Goal: Book appointment/travel/reservation

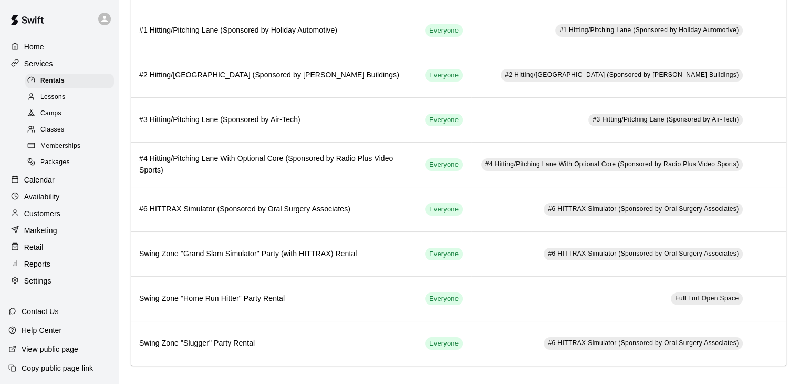
click at [36, 66] on p "Services" at bounding box center [38, 63] width 29 height 11
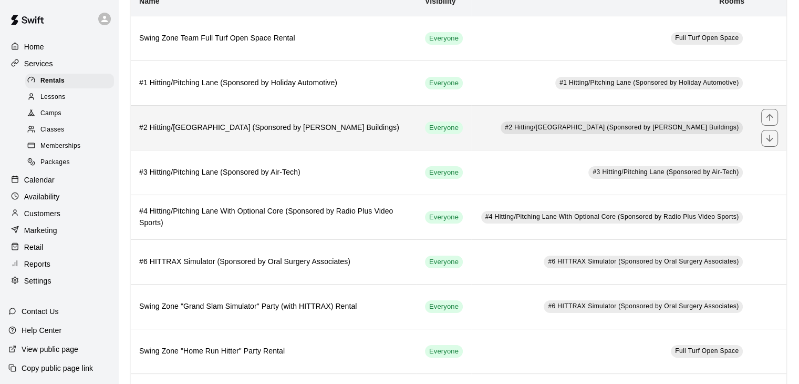
scroll to position [141, 0]
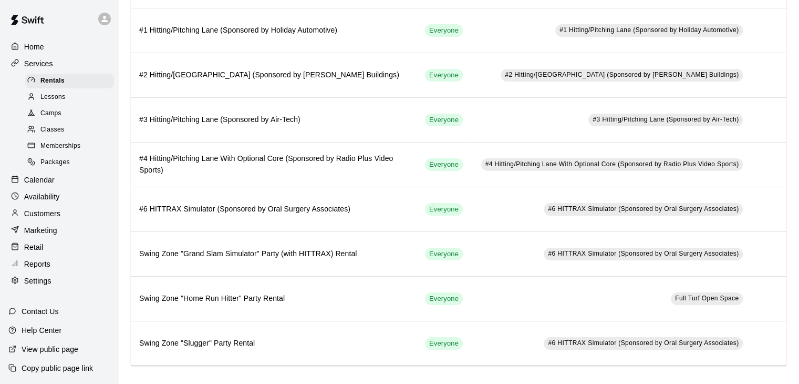
click at [34, 286] on p "Settings" at bounding box center [37, 280] width 27 height 11
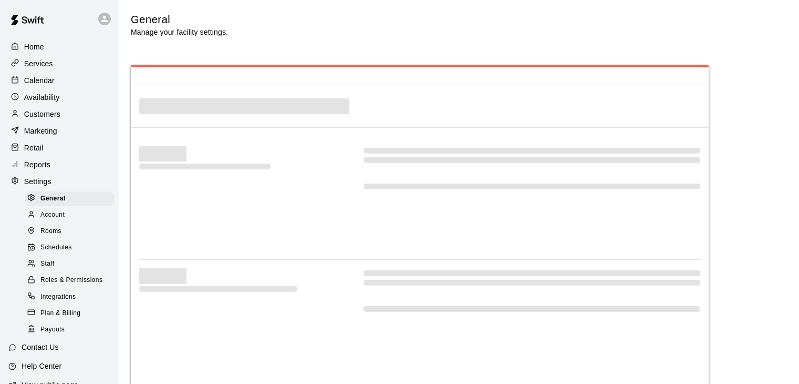
select select "**"
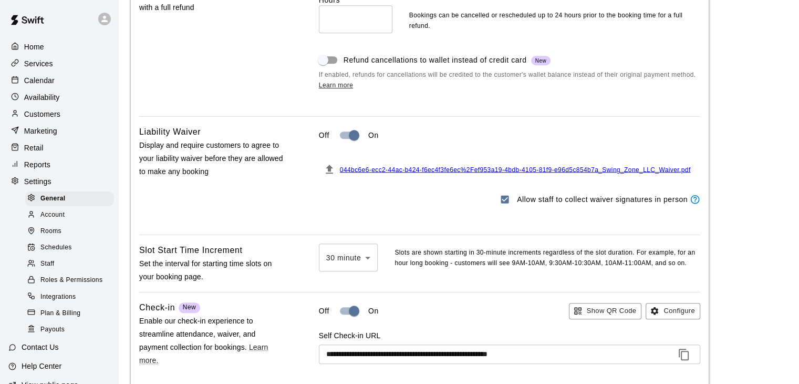
scroll to position [908, 0]
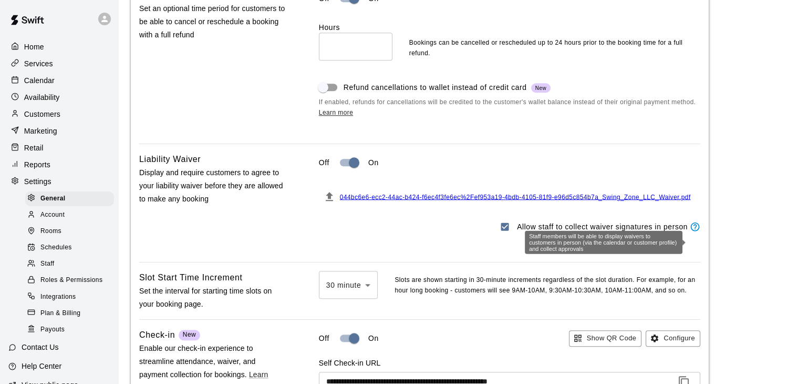
click at [695, 232] on icon "Staff members will be able to display waivers to customers in person (via the c…" at bounding box center [695, 226] width 11 height 11
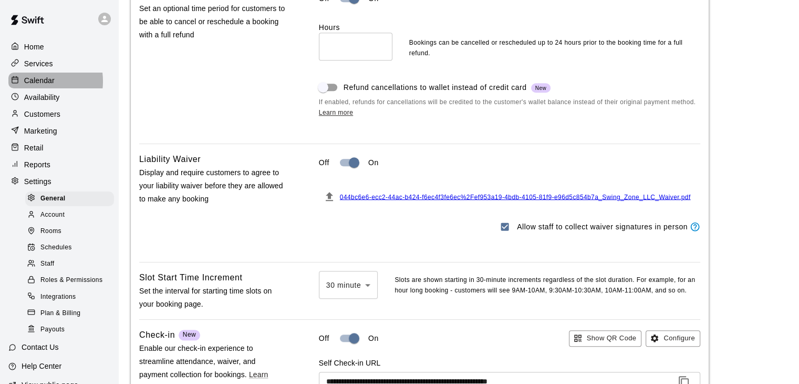
click at [35, 83] on p "Calendar" at bounding box center [39, 80] width 30 height 11
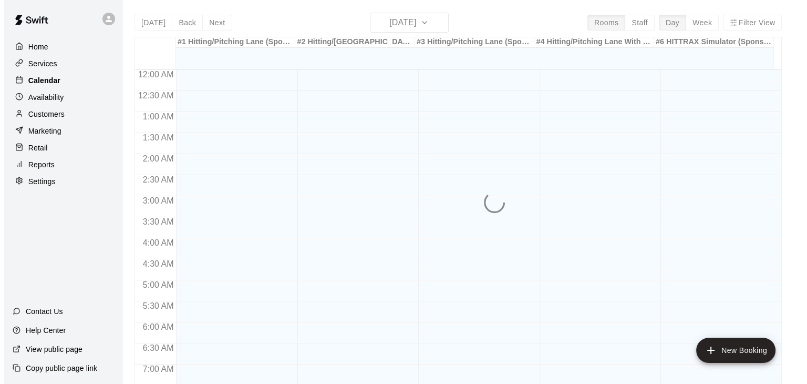
scroll to position [651, 0]
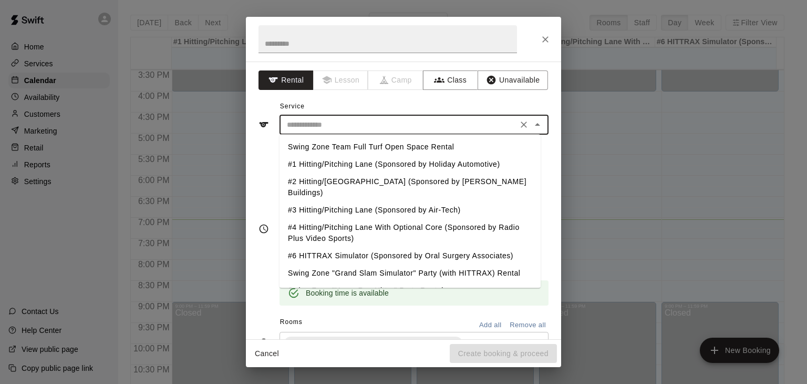
click at [418, 125] on input "text" at bounding box center [399, 124] width 232 height 13
click at [396, 164] on li "#1 Hitting/Pitching Lane (Sponsored by Holiday Automotive)" at bounding box center [410, 164] width 261 height 17
type input "**********"
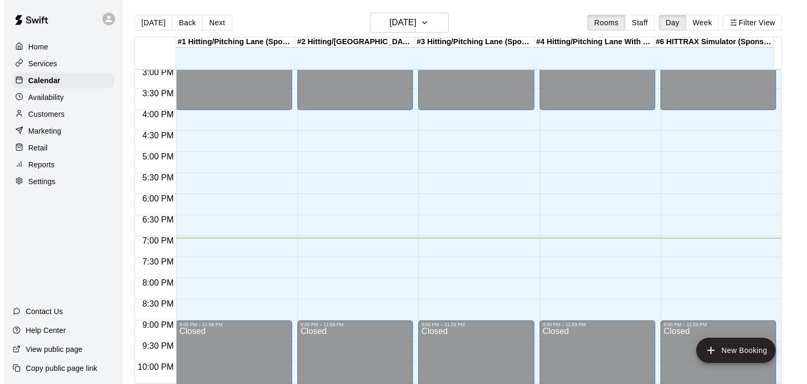
scroll to position [651, 0]
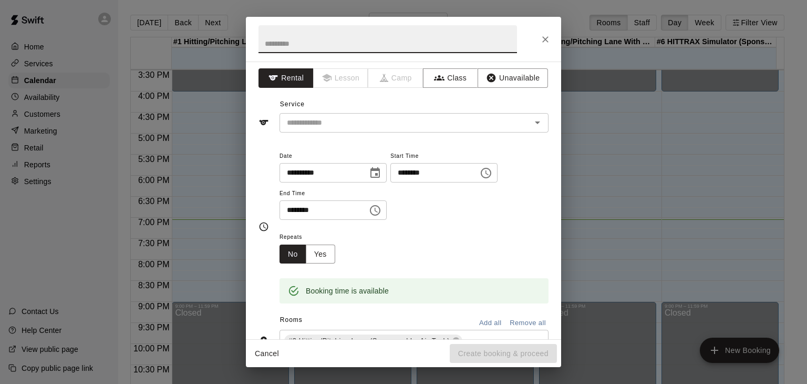
scroll to position [0, 0]
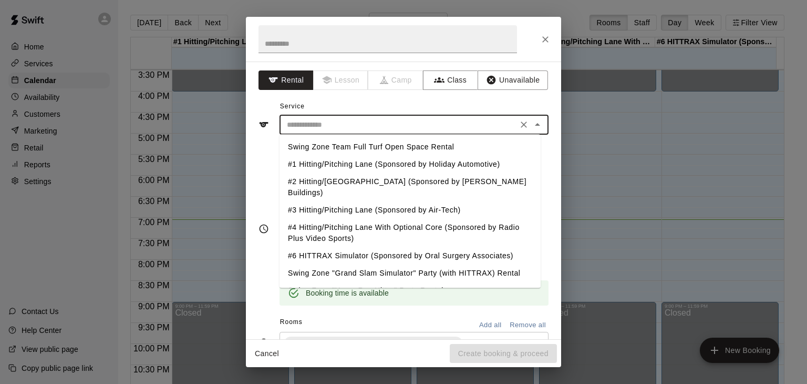
click at [365, 121] on input "text" at bounding box center [399, 124] width 232 height 13
click at [361, 165] on li "#1 Hitting/Pitching Lane (Sponsored by Holiday Automotive)" at bounding box center [410, 164] width 261 height 17
type input "**********"
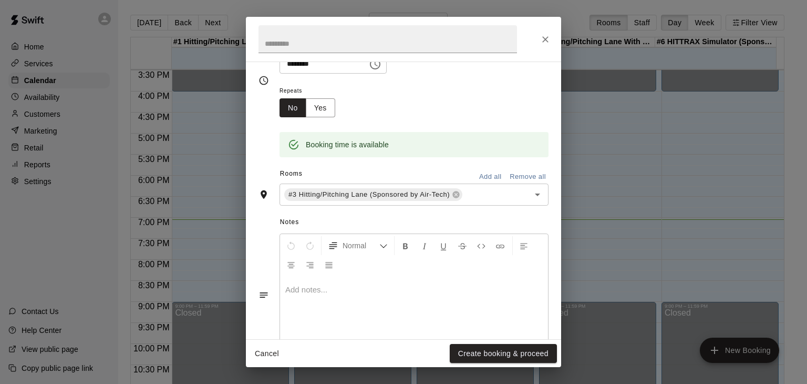
scroll to position [184, 0]
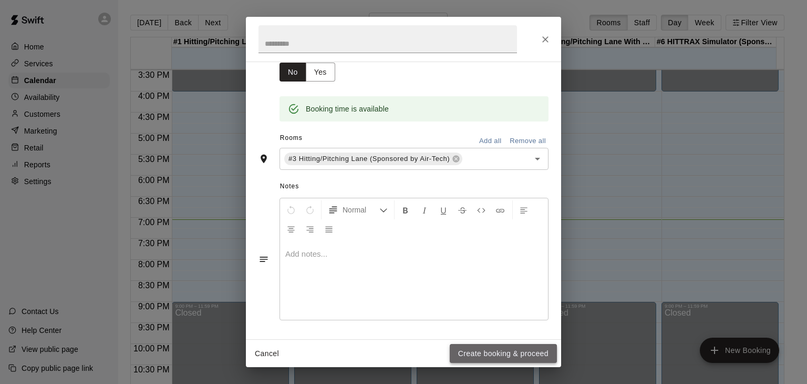
click at [500, 350] on button "Create booking & proceed" at bounding box center [503, 353] width 107 height 19
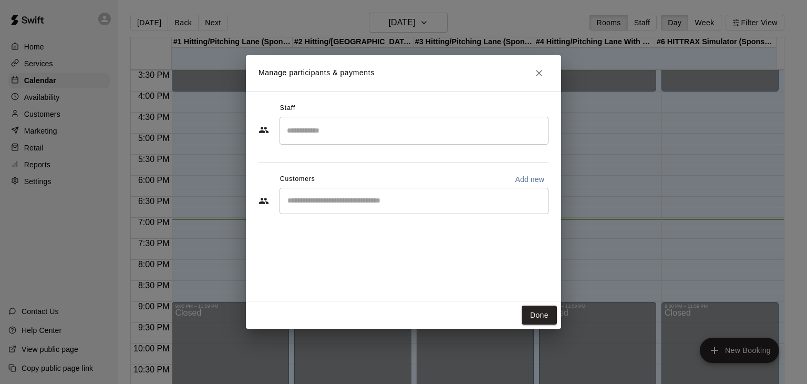
click at [347, 136] on input "Search staff" at bounding box center [414, 130] width 260 height 18
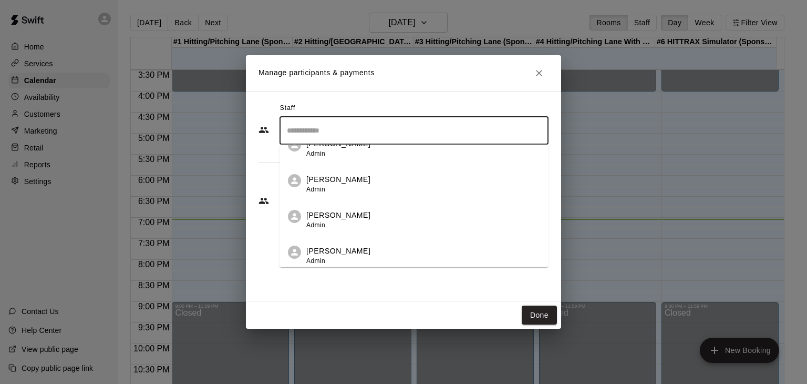
scroll to position [210, 0]
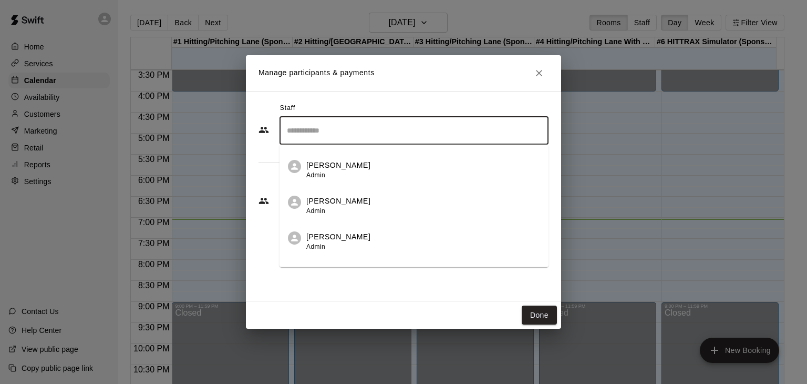
click at [344, 204] on p "[PERSON_NAME]" at bounding box center [338, 200] width 64 height 11
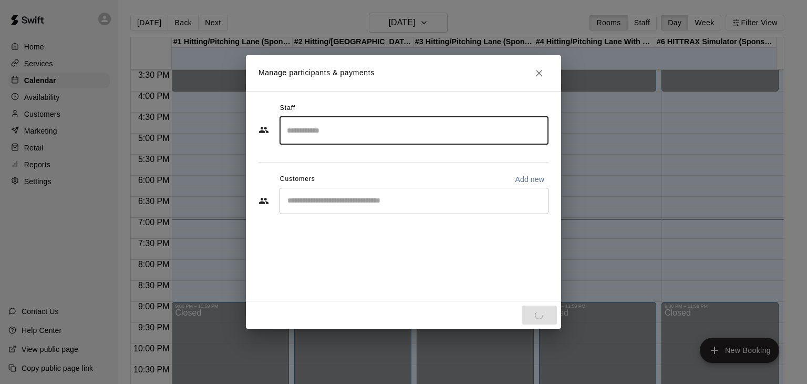
click at [370, 199] on input "Start typing to search customers..." at bounding box center [414, 200] width 260 height 11
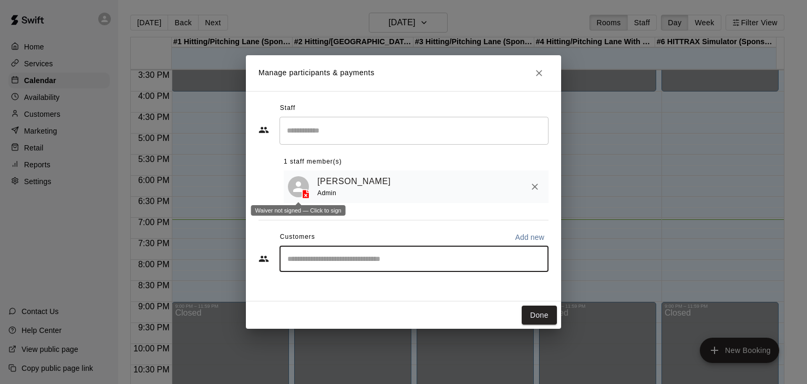
click at [307, 195] on line at bounding box center [306, 195] width 2 height 2
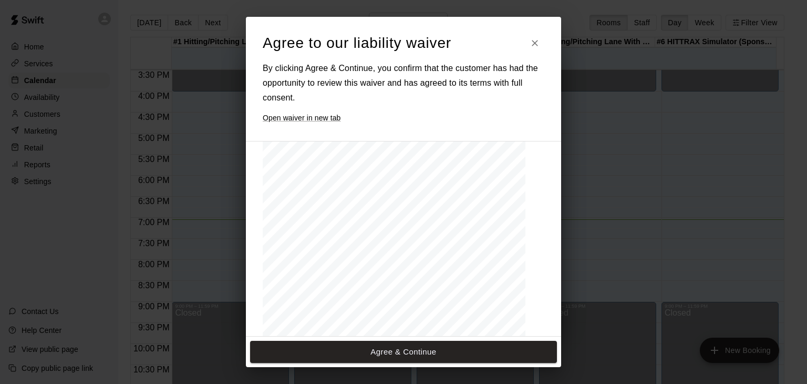
scroll to position [1356, 0]
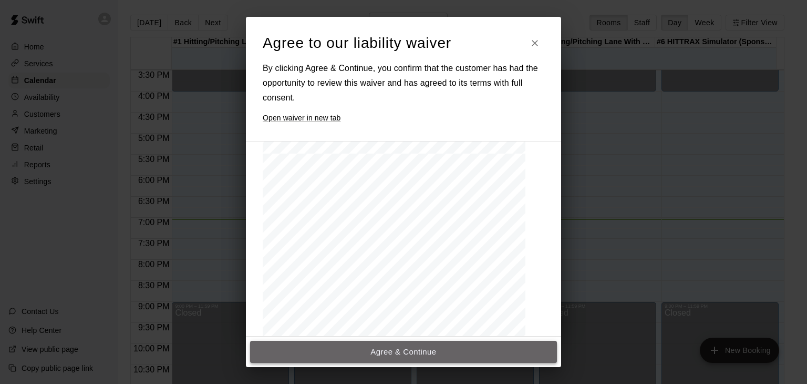
click at [414, 349] on button "Agree & Continue" at bounding box center [403, 351] width 307 height 22
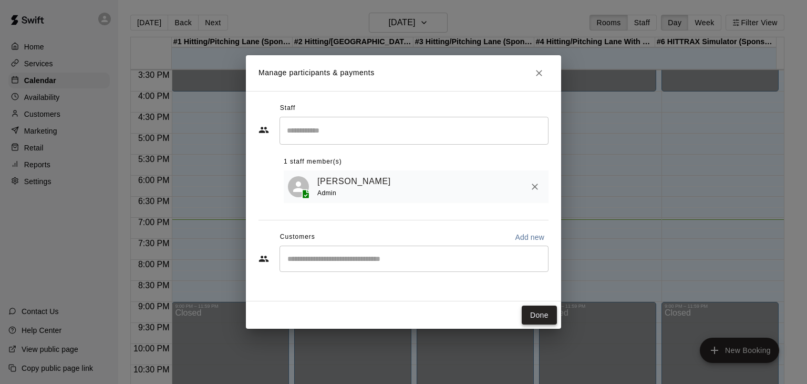
click at [543, 313] on button "Done" at bounding box center [539, 314] width 35 height 19
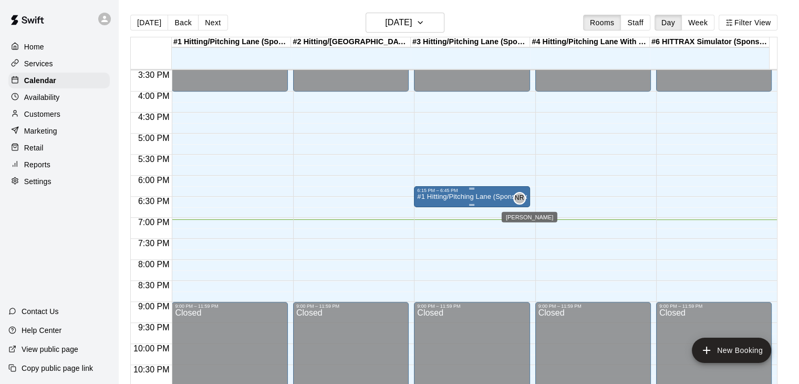
click at [517, 193] on span "NR" at bounding box center [519, 198] width 9 height 11
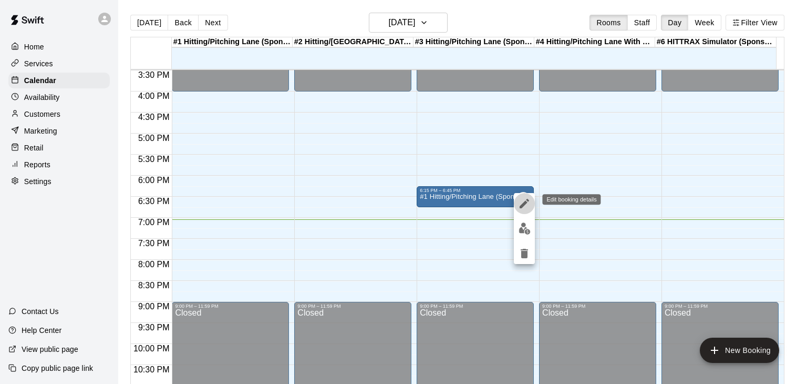
click at [521, 203] on icon "edit" at bounding box center [524, 203] width 13 height 13
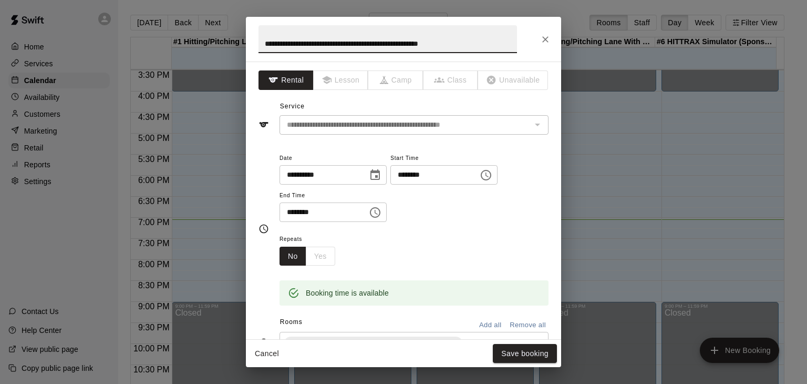
click at [347, 79] on span "Lesson" at bounding box center [341, 79] width 55 height 19
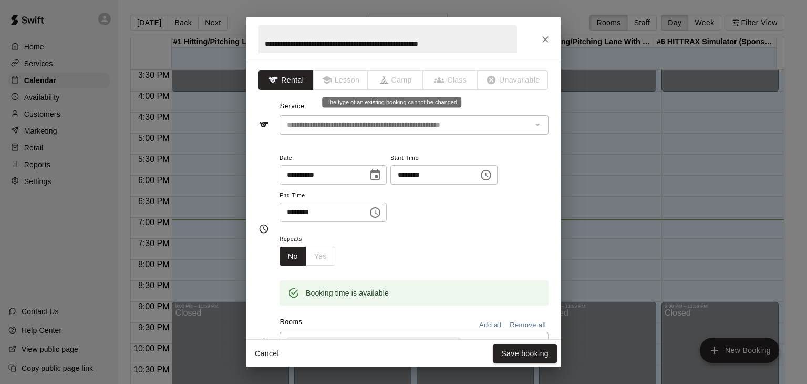
click at [392, 80] on span "Camp" at bounding box center [395, 79] width 55 height 19
click at [444, 80] on span "Class" at bounding box center [450, 79] width 55 height 19
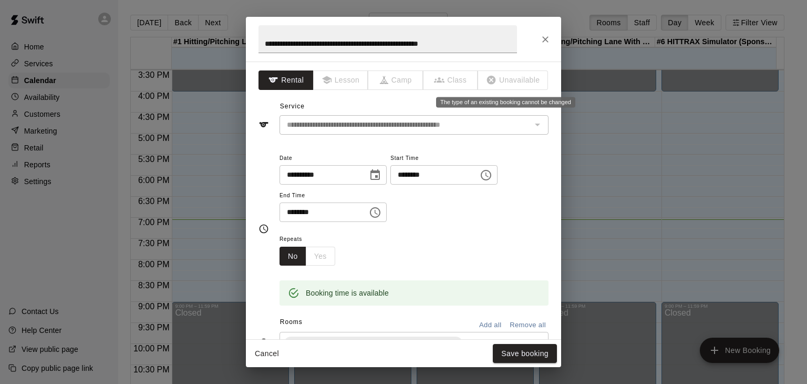
click at [490, 79] on span "Unavailable" at bounding box center [513, 79] width 70 height 19
click at [546, 33] on button "Close" at bounding box center [545, 39] width 19 height 19
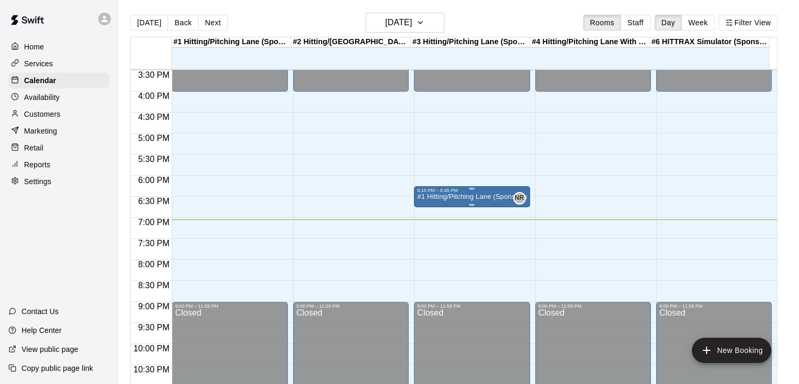
click at [496, 196] on p "#1 Hitting/Pitching Lane (Sponsored by Holiday Automotive)" at bounding box center [471, 196] width 109 height 0
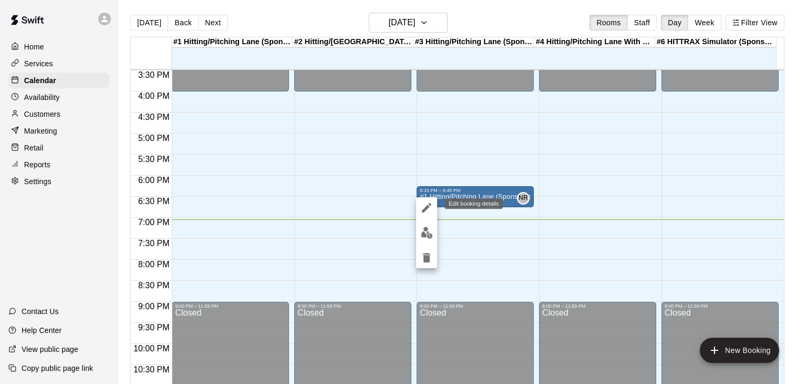
click at [428, 205] on icon "edit" at bounding box center [426, 207] width 9 height 9
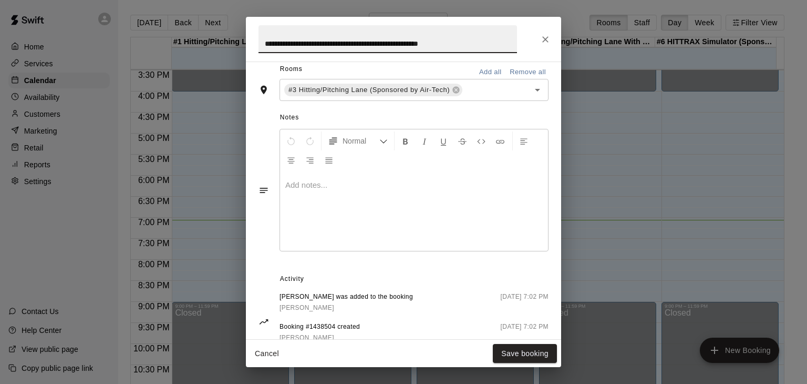
scroll to position [285, 0]
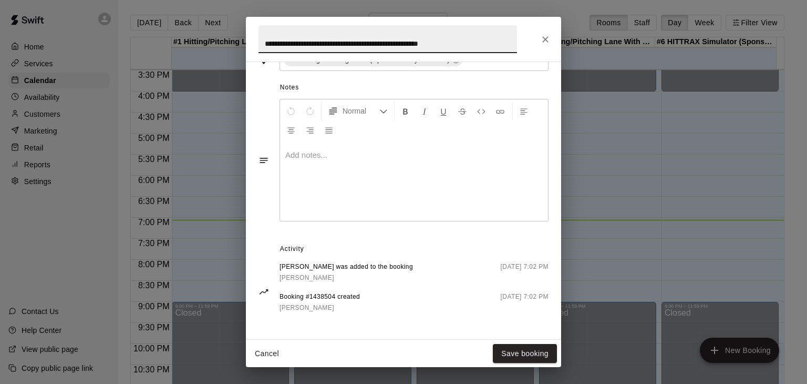
click at [276, 351] on button "Cancel" at bounding box center [267, 353] width 34 height 19
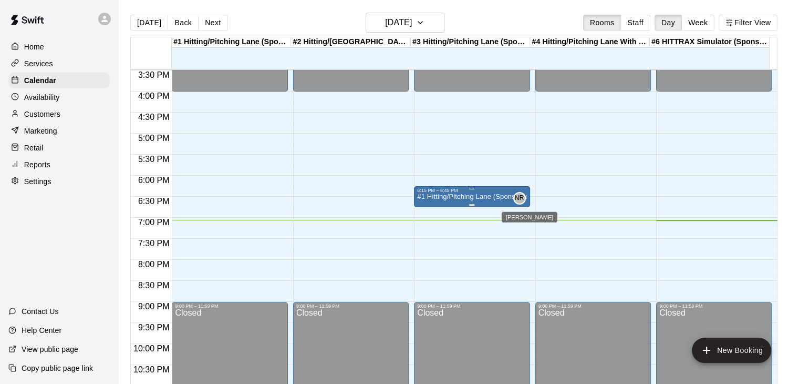
click at [518, 198] on span "NR" at bounding box center [519, 198] width 9 height 11
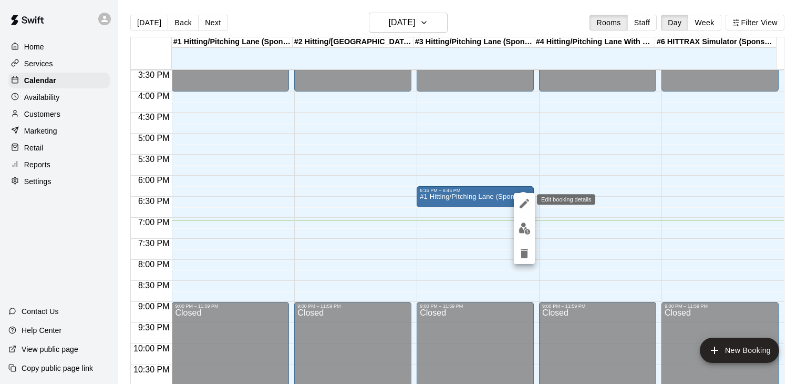
click at [517, 198] on button "edit" at bounding box center [524, 203] width 21 height 21
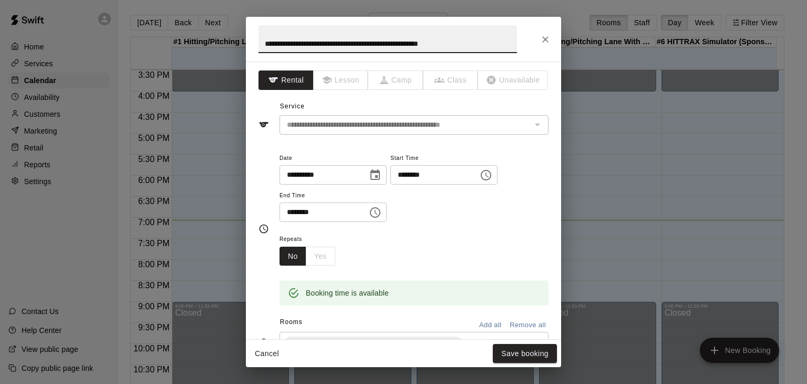
click at [545, 41] on icon "Close" at bounding box center [545, 39] width 11 height 11
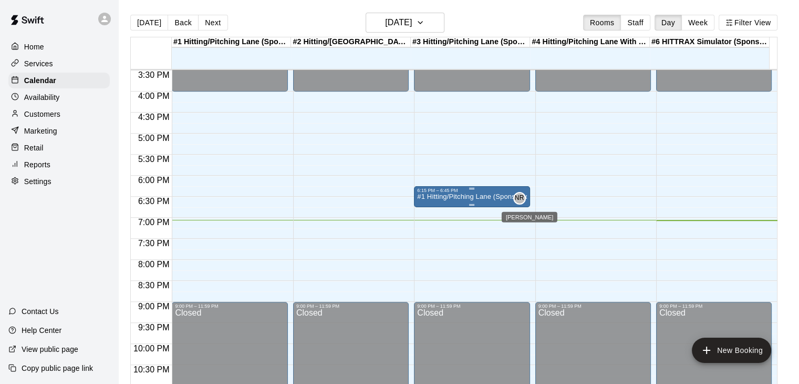
click at [517, 195] on span "NR" at bounding box center [519, 198] width 9 height 11
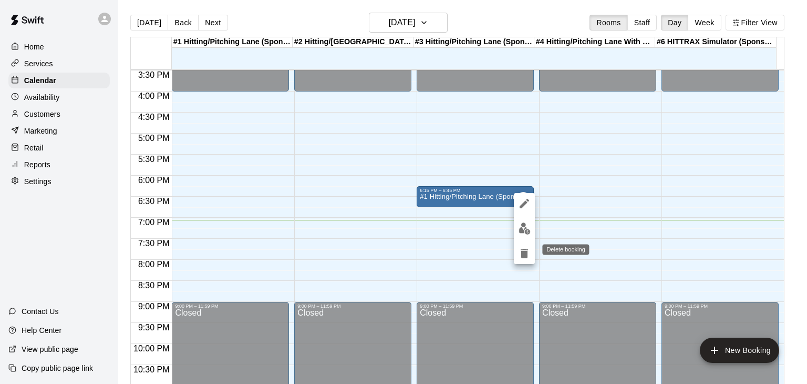
click at [525, 256] on icon "delete" at bounding box center [524, 253] width 7 height 9
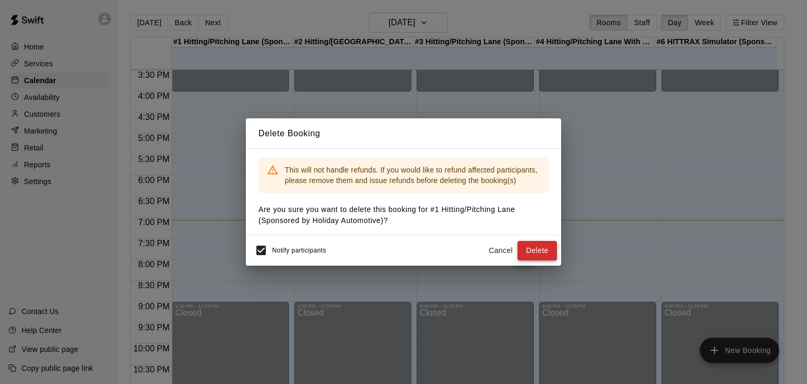
click at [532, 247] on button "Delete" at bounding box center [537, 250] width 39 height 19
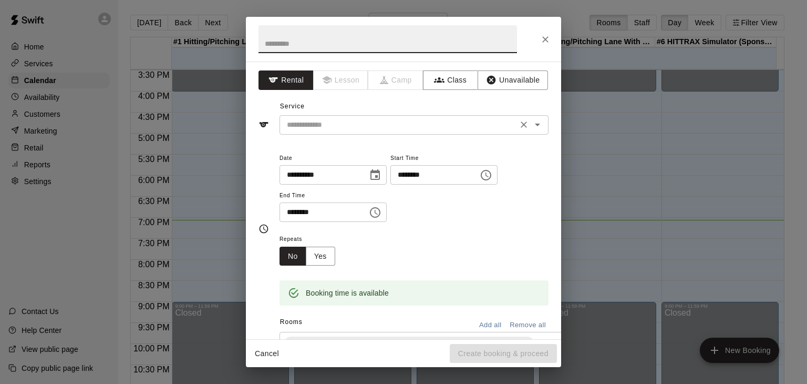
click at [353, 123] on input "text" at bounding box center [399, 124] width 232 height 13
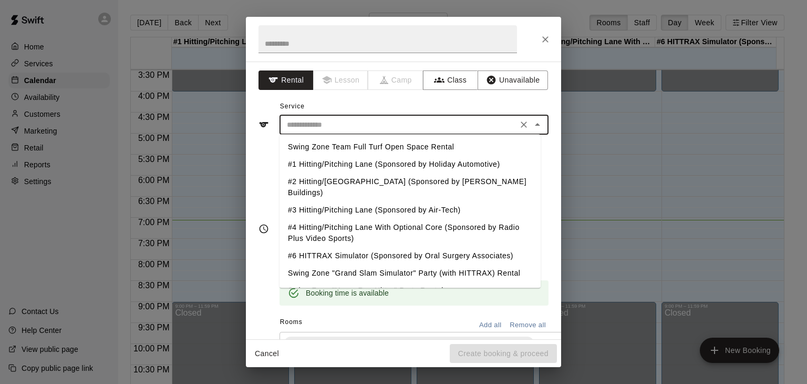
scroll to position [22, 0]
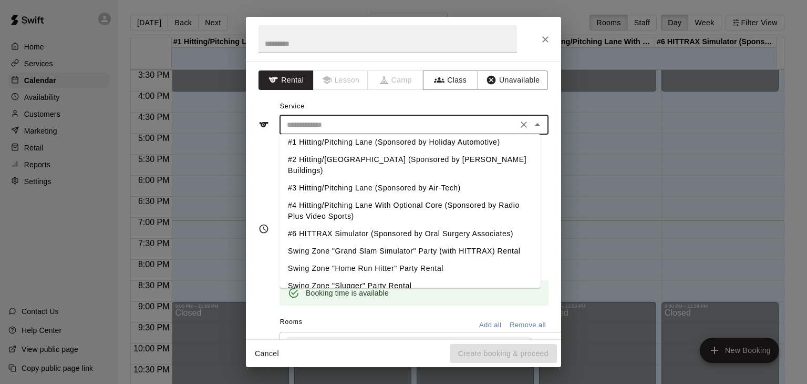
click at [401, 277] on li "Swing Zone "Slugger" Party Rental" at bounding box center [410, 285] width 261 height 17
type input "**********"
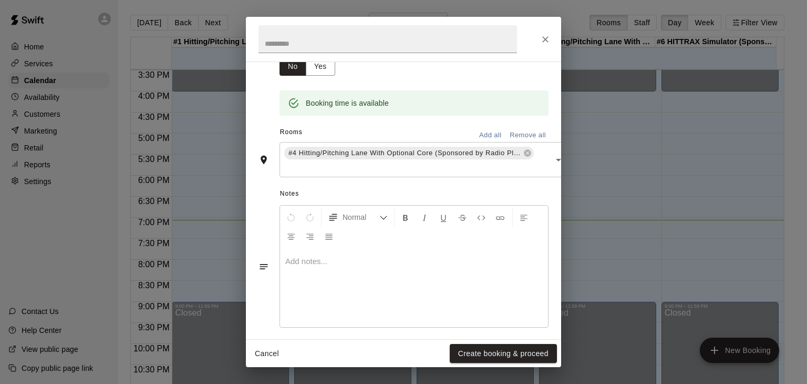
scroll to position [205, 0]
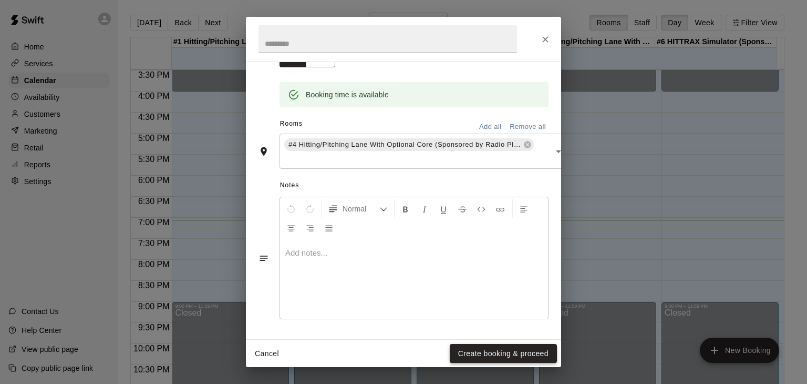
click at [472, 351] on button "Create booking & proceed" at bounding box center [503, 353] width 107 height 19
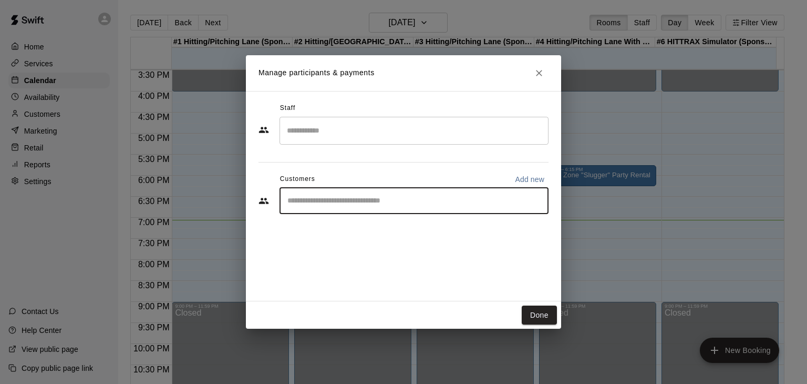
click at [364, 201] on input "Start typing to search customers..." at bounding box center [414, 200] width 260 height 11
type input "*"
type input "****"
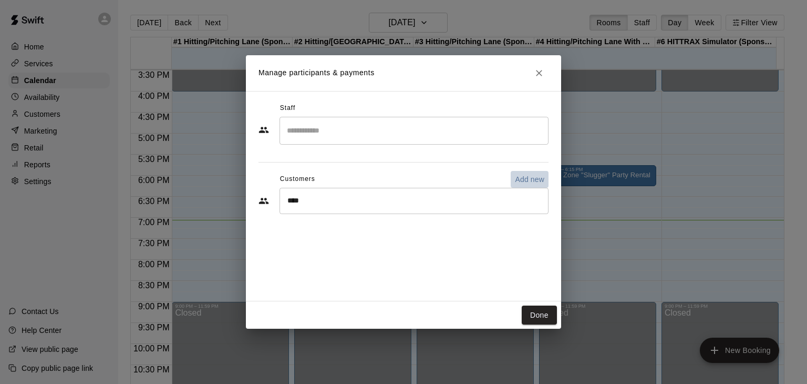
click at [532, 178] on p "Add new" at bounding box center [529, 179] width 29 height 11
select select "**"
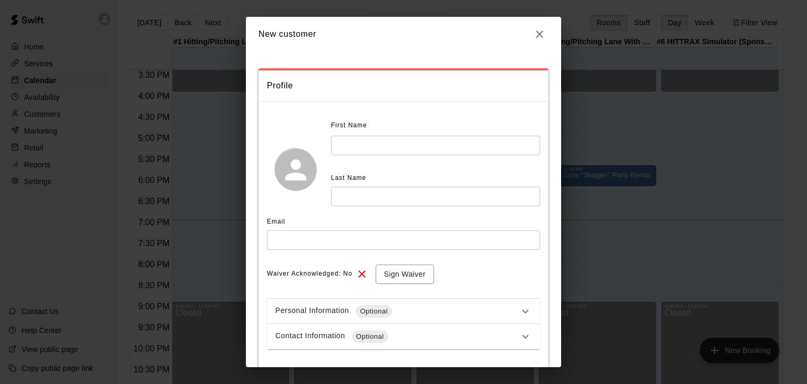
click at [400, 146] on input "text" at bounding box center [435, 145] width 209 height 19
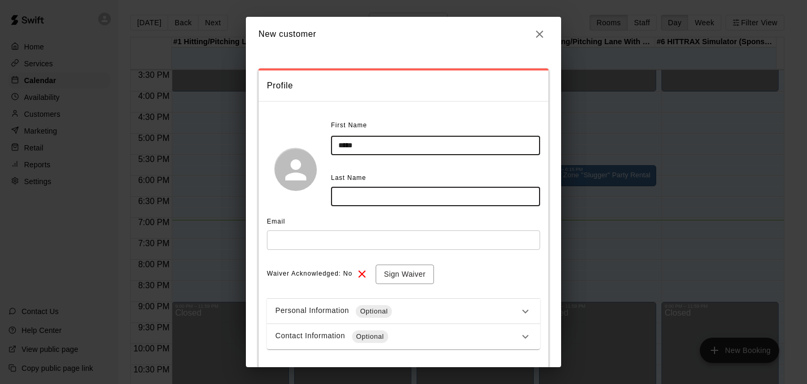
type input "*****"
type input "******"
click at [411, 273] on button "Sign Waiver" at bounding box center [405, 273] width 58 height 19
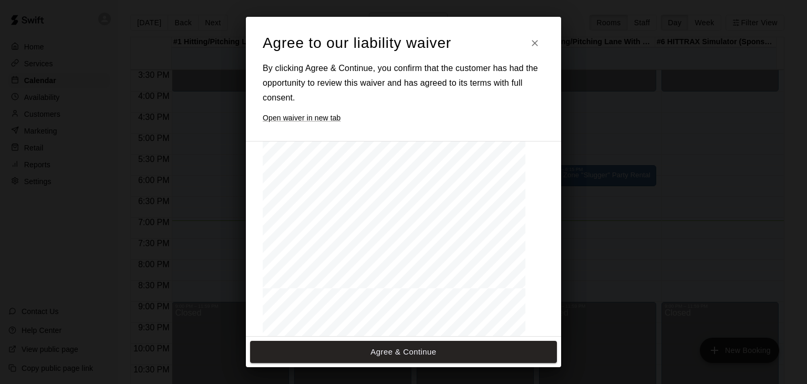
scroll to position [1051, 0]
click at [534, 46] on icon "Close" at bounding box center [535, 43] width 11 height 11
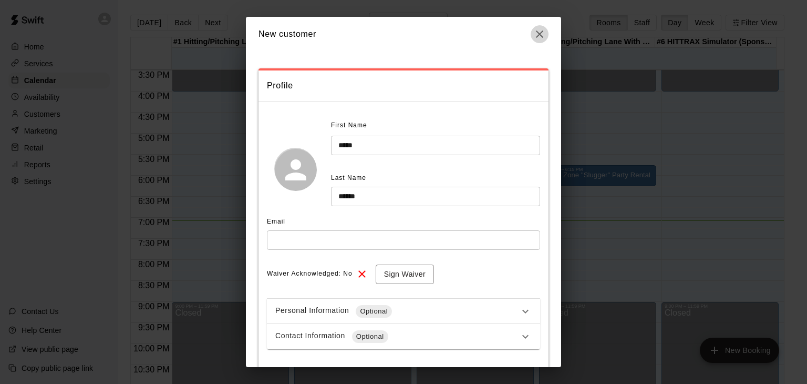
click at [540, 35] on icon "button" at bounding box center [539, 34] width 13 height 13
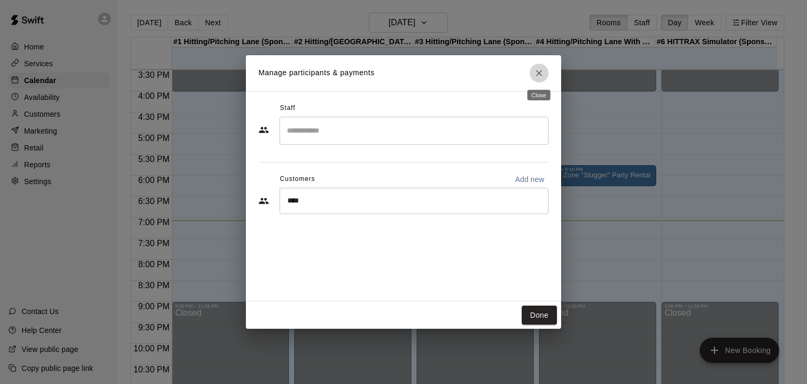
click at [537, 72] on icon "Close" at bounding box center [539, 73] width 11 height 11
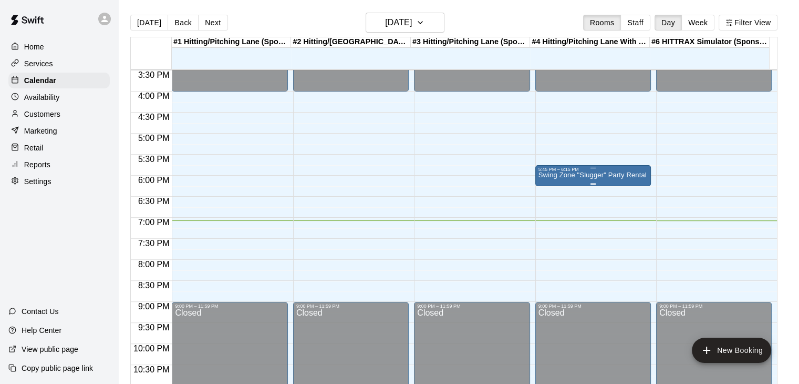
click at [595, 175] on p "Swing Zone "Slugger" Party Rental" at bounding box center [593, 175] width 108 height 0
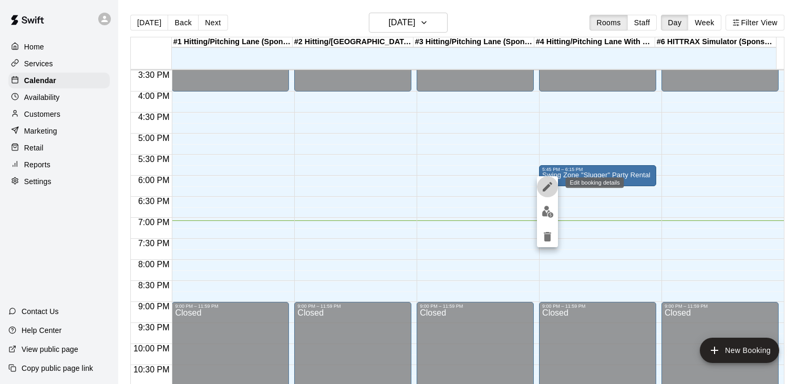
click at [547, 187] on icon "edit" at bounding box center [547, 186] width 9 height 9
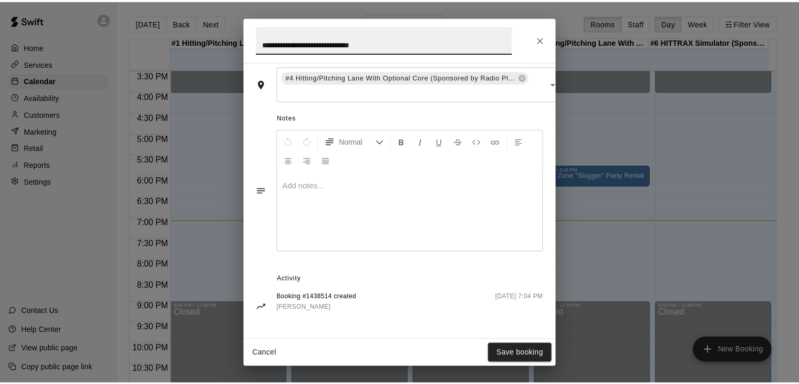
scroll to position [274, 0]
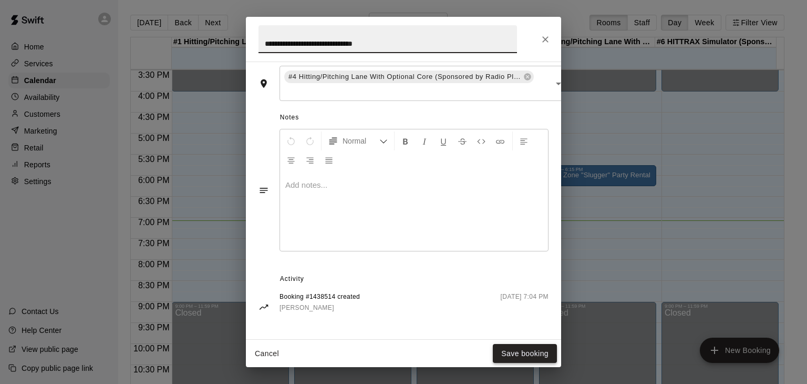
click at [541, 350] on button "Save booking" at bounding box center [525, 353] width 64 height 19
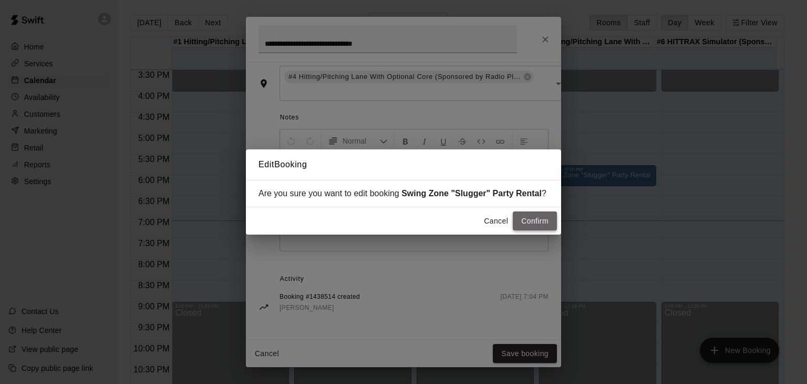
click at [529, 224] on button "Confirm" at bounding box center [535, 220] width 44 height 19
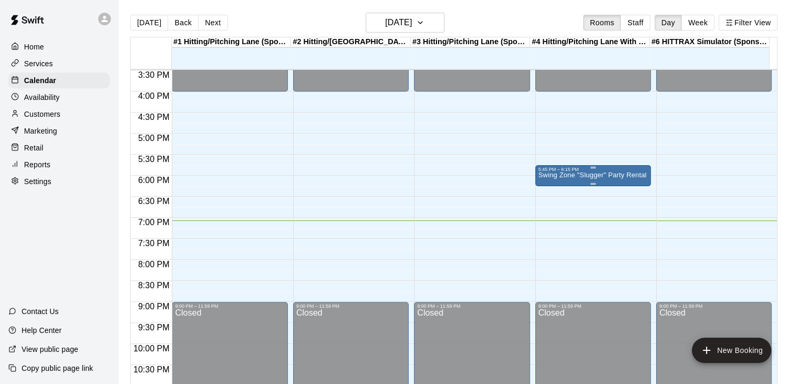
click at [589, 175] on p "Swing Zone "Slugger" Party Rental" at bounding box center [593, 175] width 108 height 0
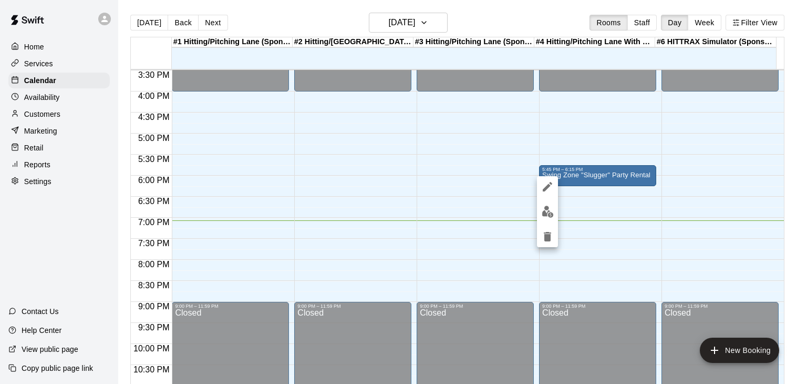
click at [548, 236] on icon "delete" at bounding box center [547, 236] width 7 height 9
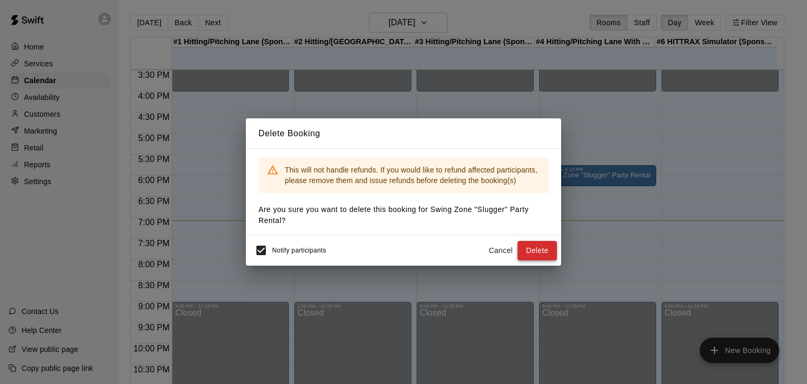
click at [541, 247] on button "Delete" at bounding box center [537, 250] width 39 height 19
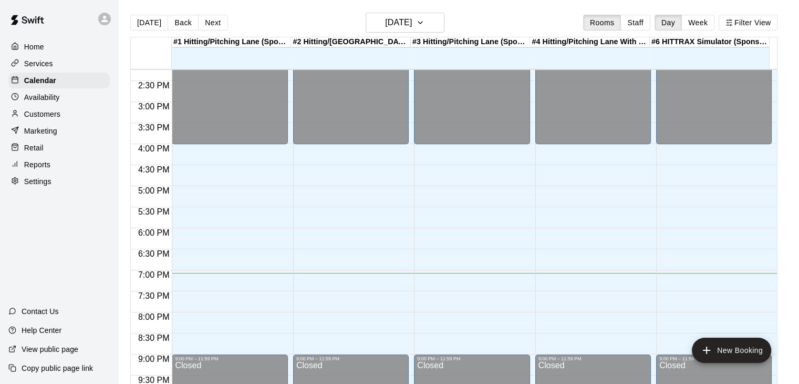
scroll to position [651, 0]
